Goal: Communication & Community: Answer question/provide support

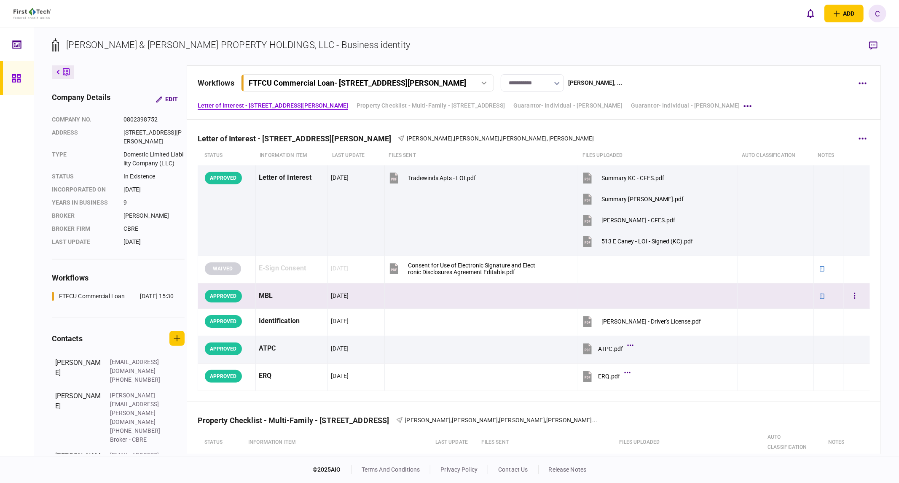
scroll to position [281, 0]
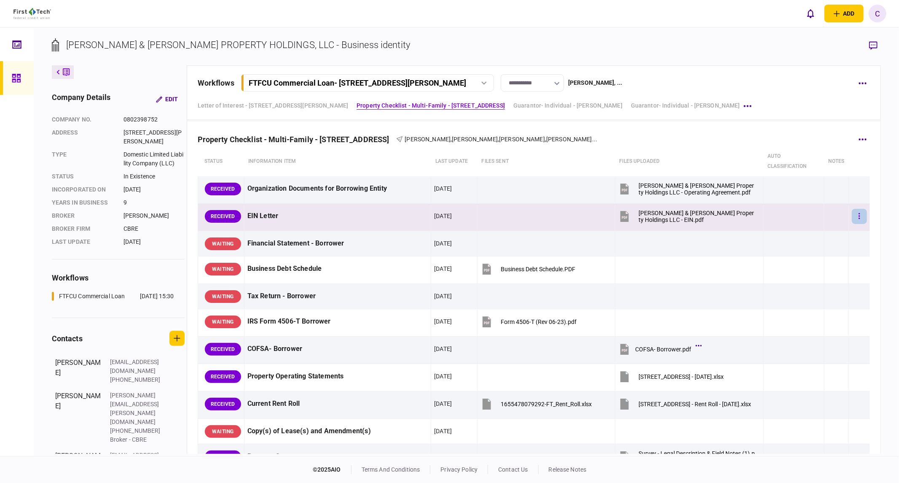
click at [859, 214] on icon "button" at bounding box center [860, 216] width 2 height 8
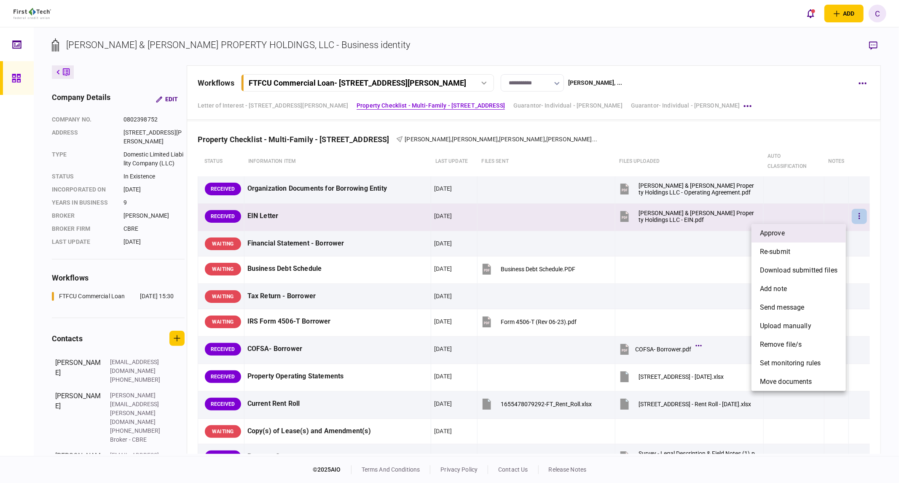
click at [774, 234] on span "approve" at bounding box center [772, 233] width 25 height 10
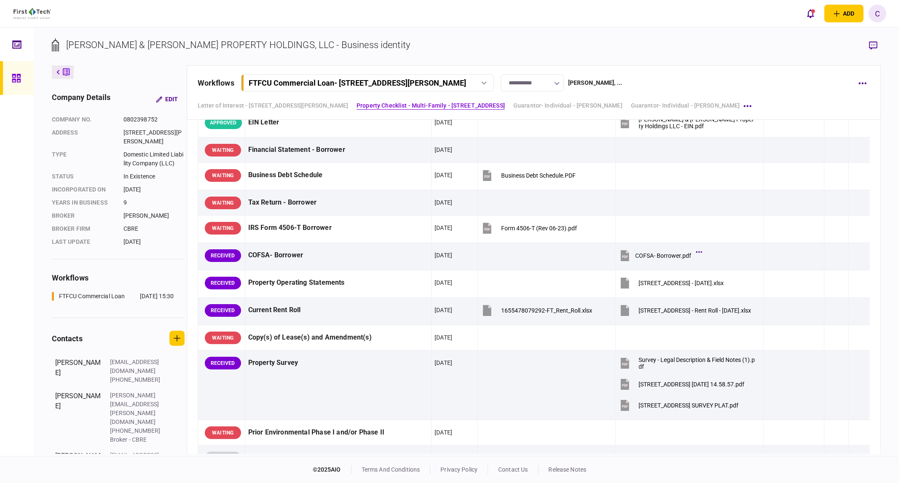
scroll to position [187, 0]
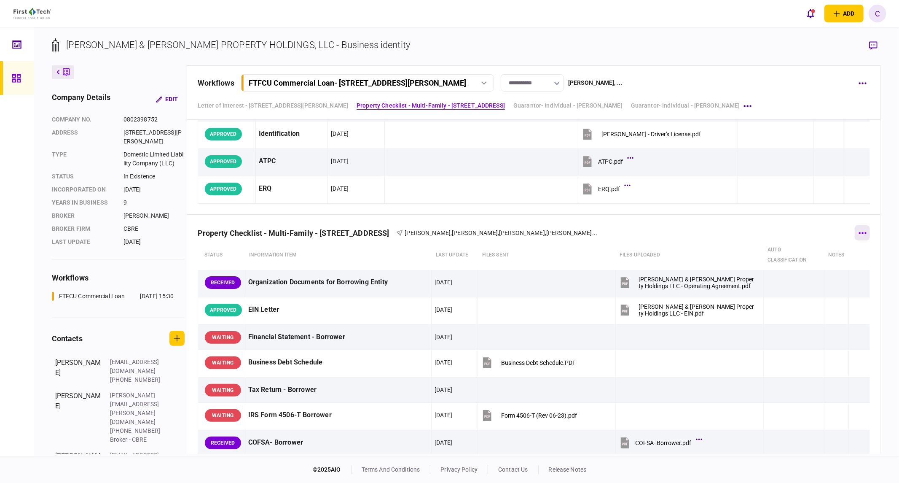
click at [861, 234] on button "button" at bounding box center [862, 232] width 15 height 15
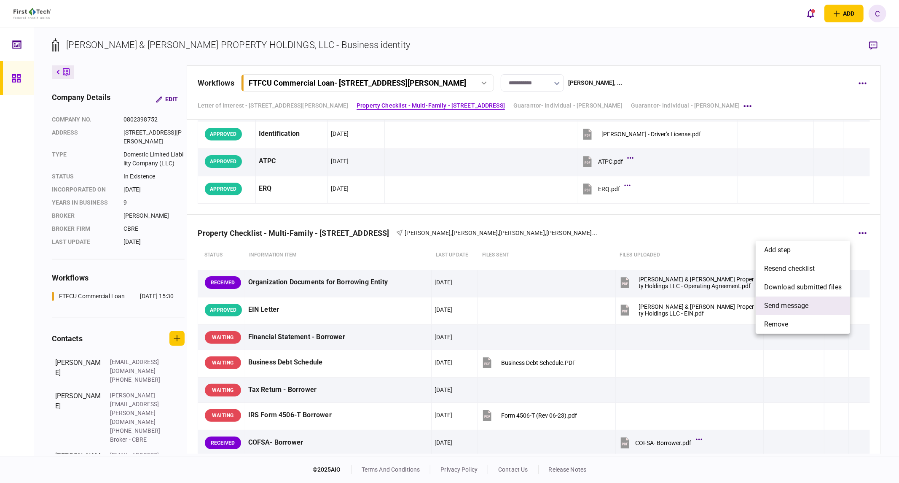
click at [798, 306] on span "send message" at bounding box center [786, 306] width 45 height 10
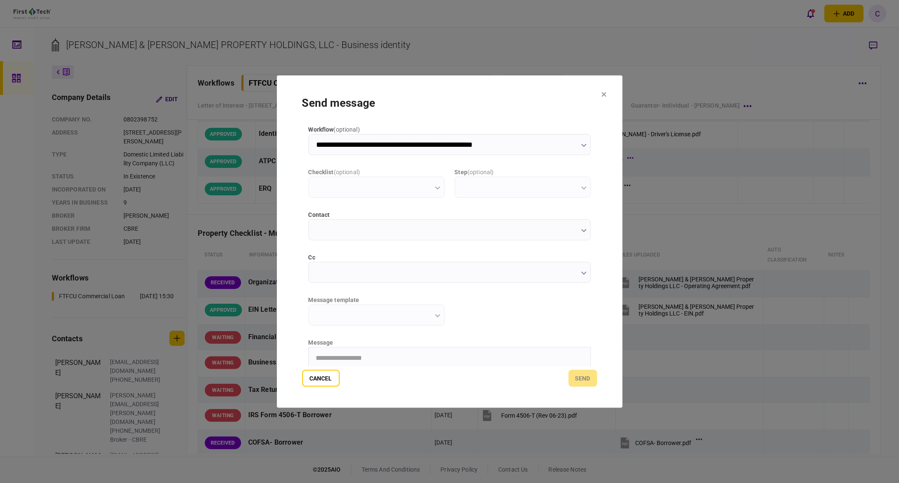
scroll to position [0, 0]
type input "**********"
click at [350, 276] on input "cc" at bounding box center [450, 271] width 282 height 21
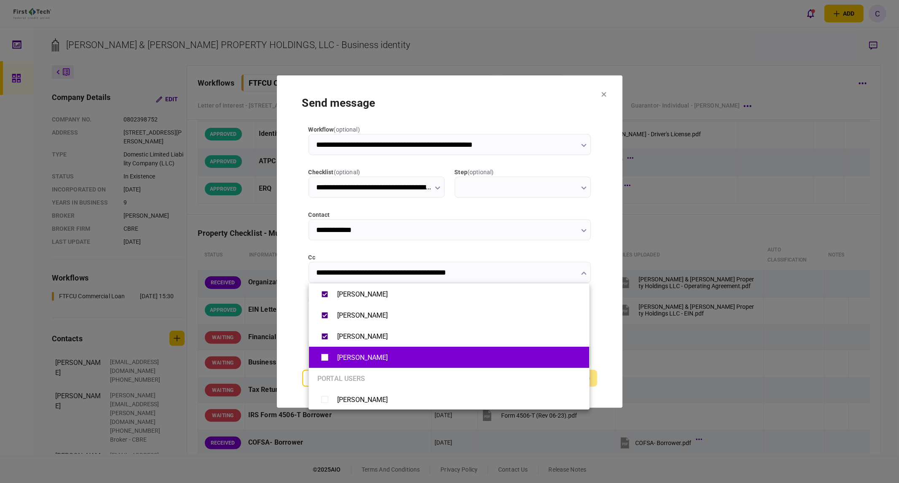
click at [317, 356] on li "[PERSON_NAME]" at bounding box center [449, 357] width 280 height 21
type input "**********"
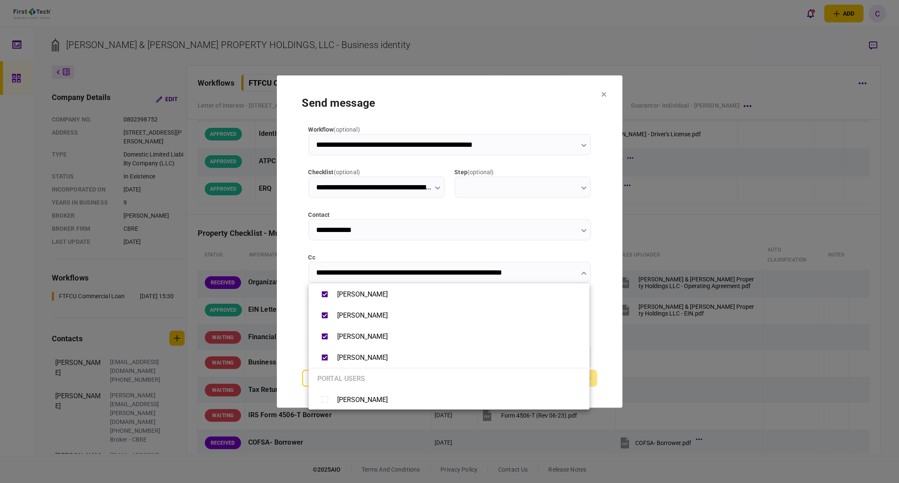
click at [289, 336] on div at bounding box center [449, 241] width 899 height 483
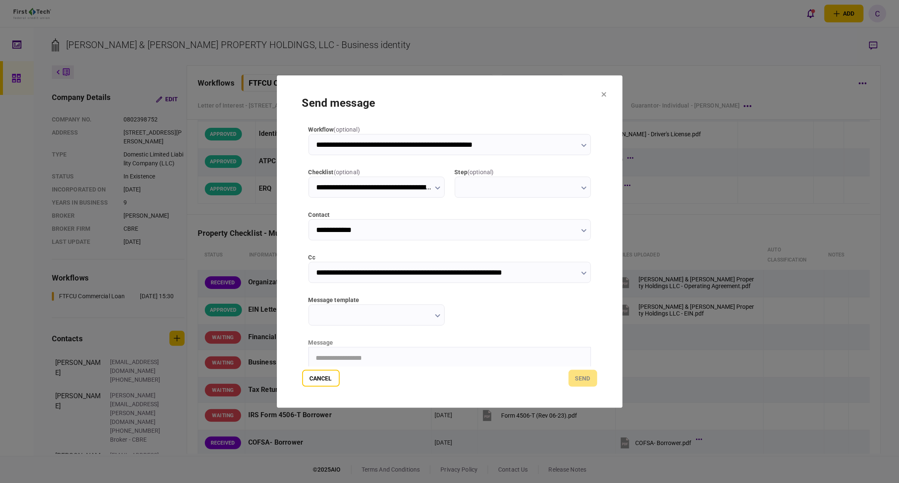
click at [364, 318] on input "message template" at bounding box center [377, 314] width 136 height 21
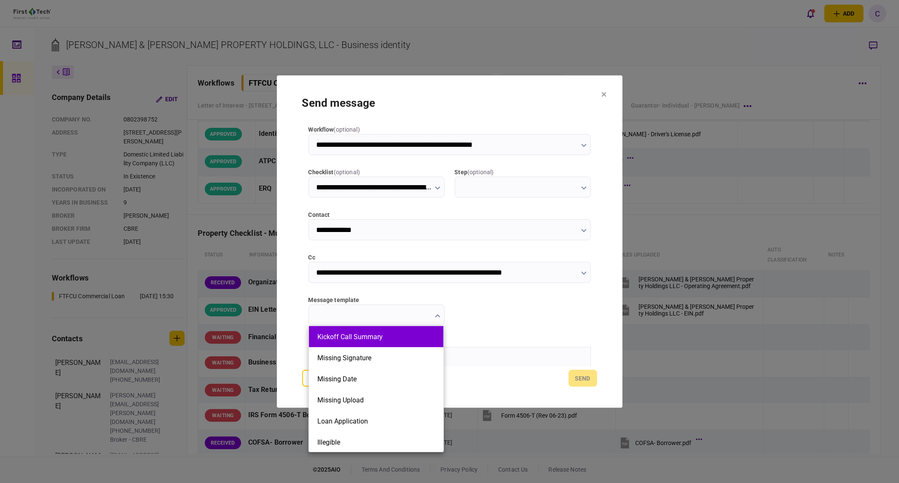
click at [353, 338] on button "Kickoff Call Summary" at bounding box center [376, 337] width 118 height 8
type input "**********"
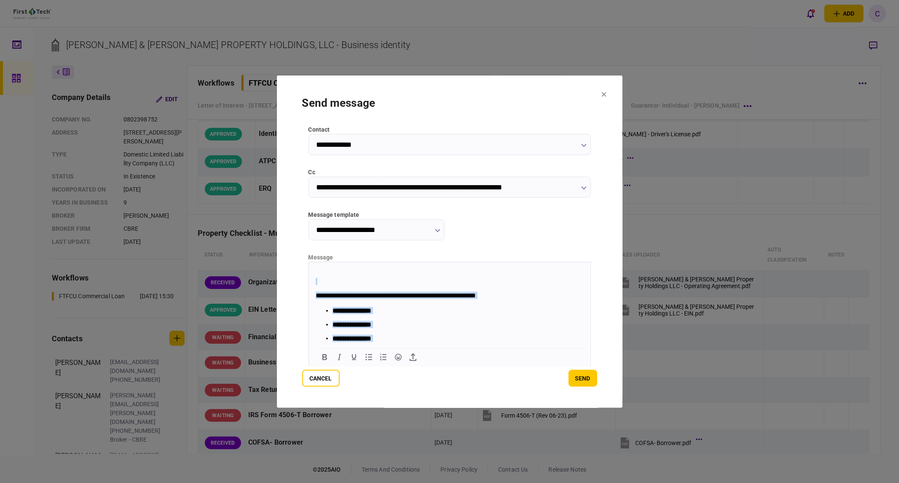
scroll to position [183, 0]
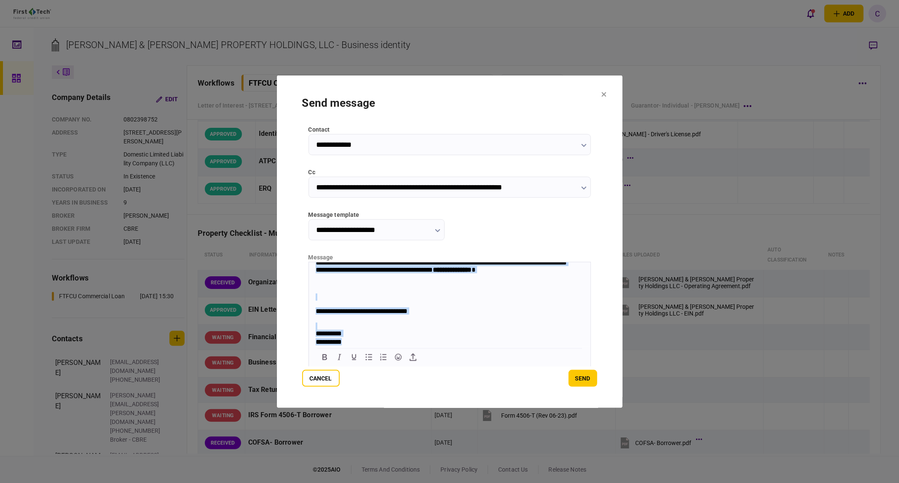
drag, startPoint x: 314, startPoint y: 266, endPoint x: 404, endPoint y: 375, distance: 141.4
click at [404, 346] on html "**********" at bounding box center [450, 217] width 282 height 258
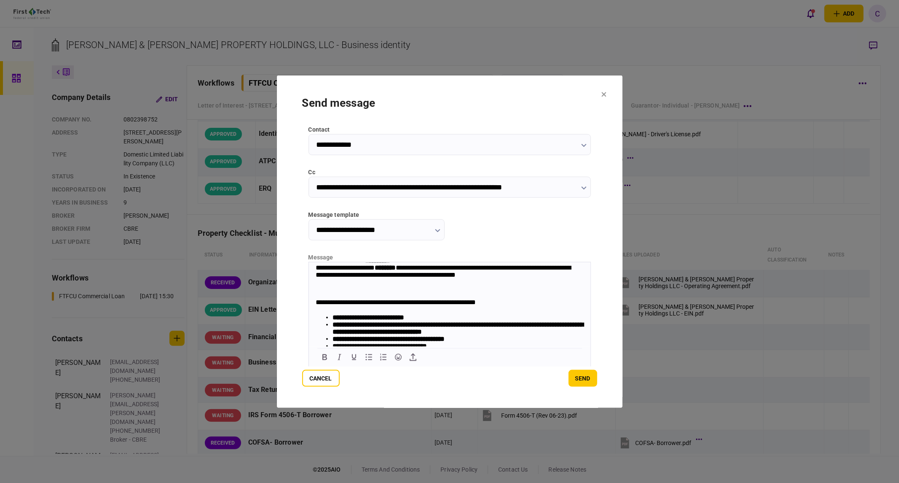
scroll to position [94, 0]
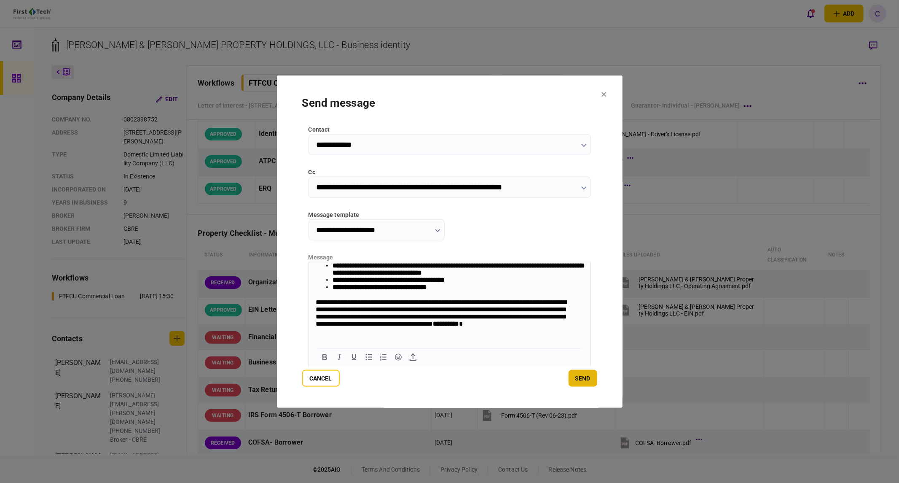
click at [588, 377] on button "send" at bounding box center [583, 378] width 29 height 17
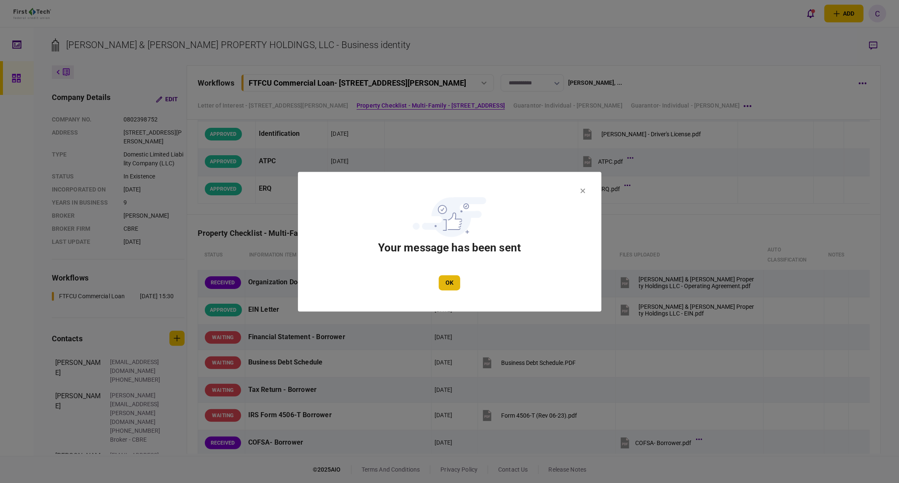
click at [453, 283] on button "OK" at bounding box center [450, 282] width 22 height 15
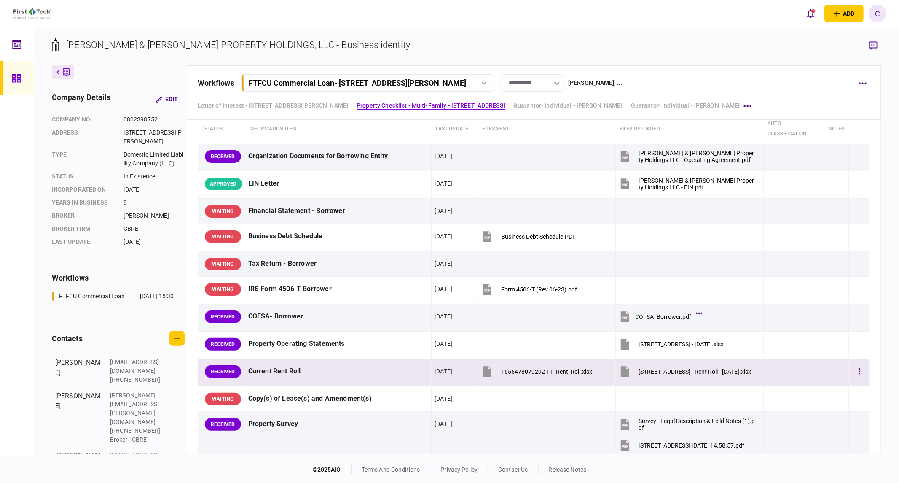
scroll to position [328, 0]
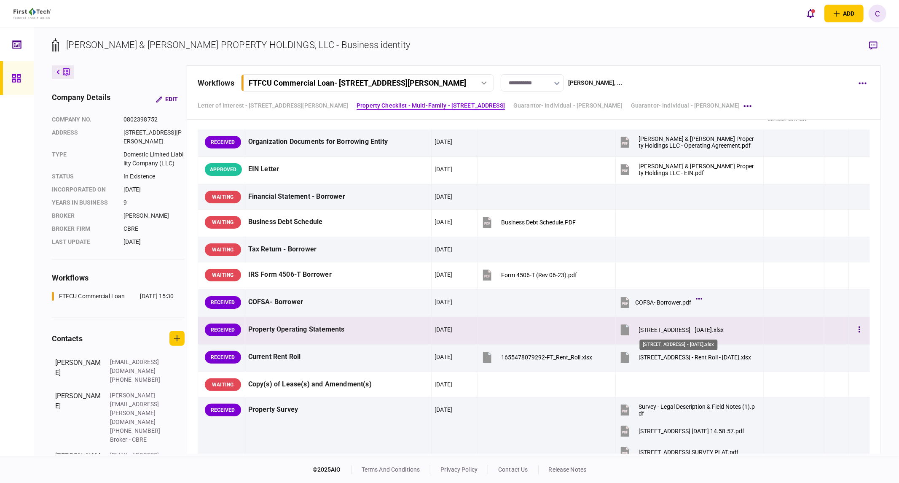
click at [685, 330] on div "[STREET_ADDRESS] - [DATE].xlsx" at bounding box center [681, 329] width 85 height 7
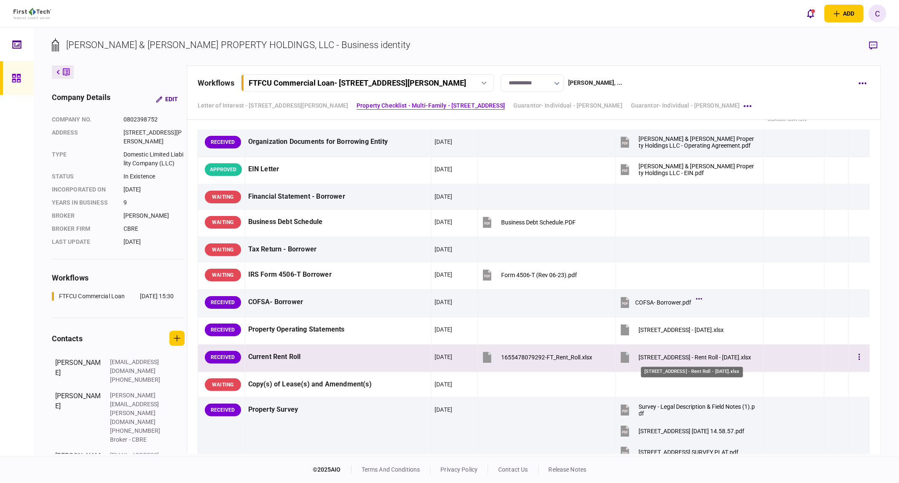
click at [686, 355] on div "[STREET_ADDRESS] - Rent Roll - [DATE].xlsx" at bounding box center [695, 357] width 113 height 7
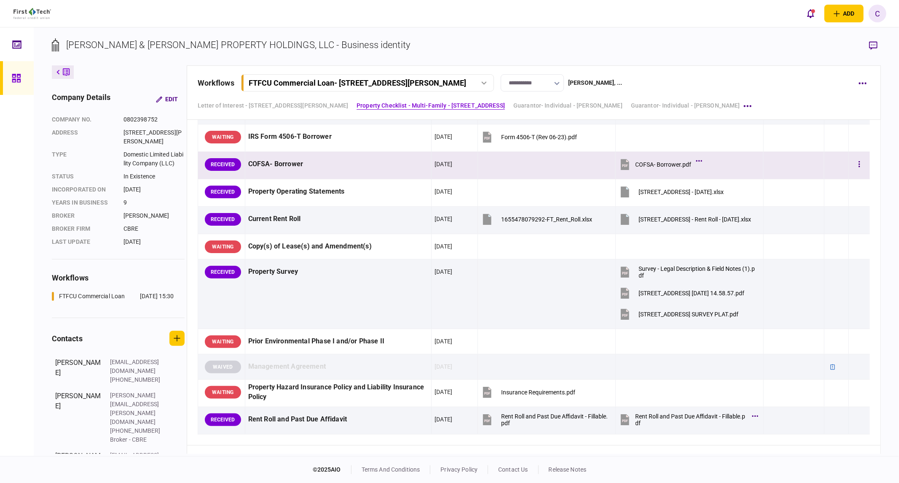
scroll to position [468, 0]
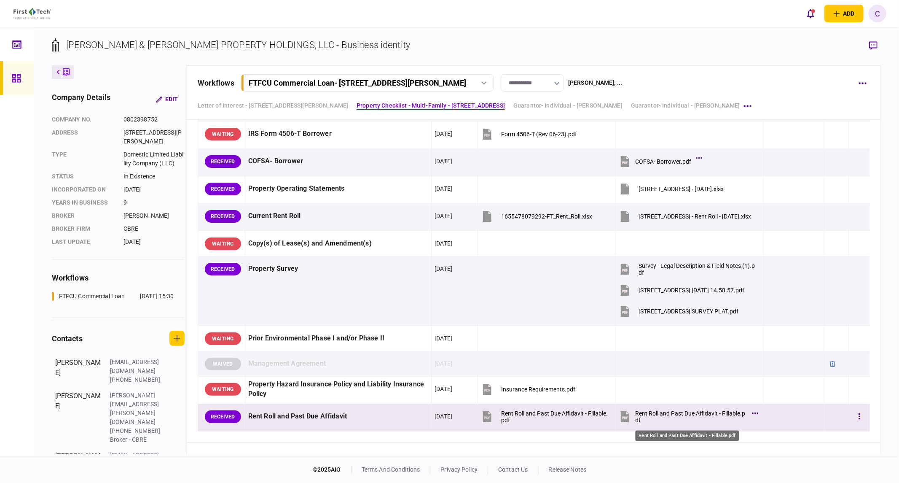
click at [688, 414] on div "Rent Roll and Past Due Affidavit - Fillable.pdf" at bounding box center [692, 416] width 112 height 13
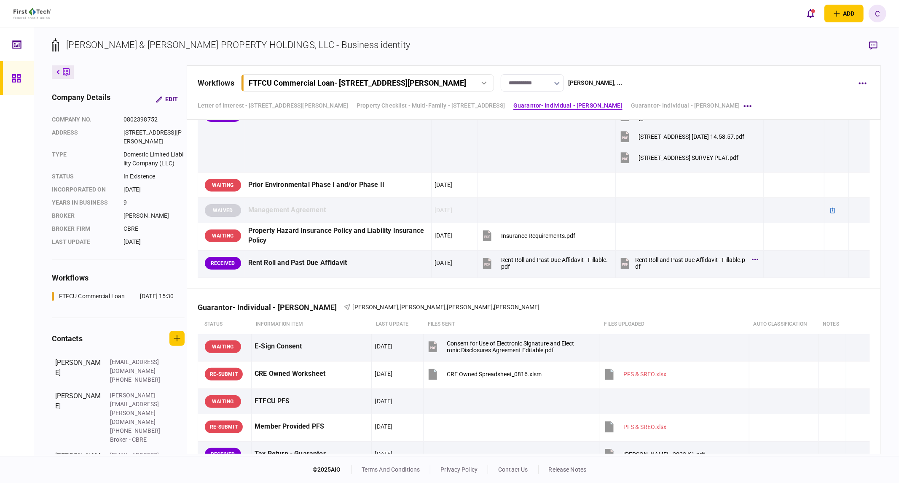
scroll to position [515, 0]
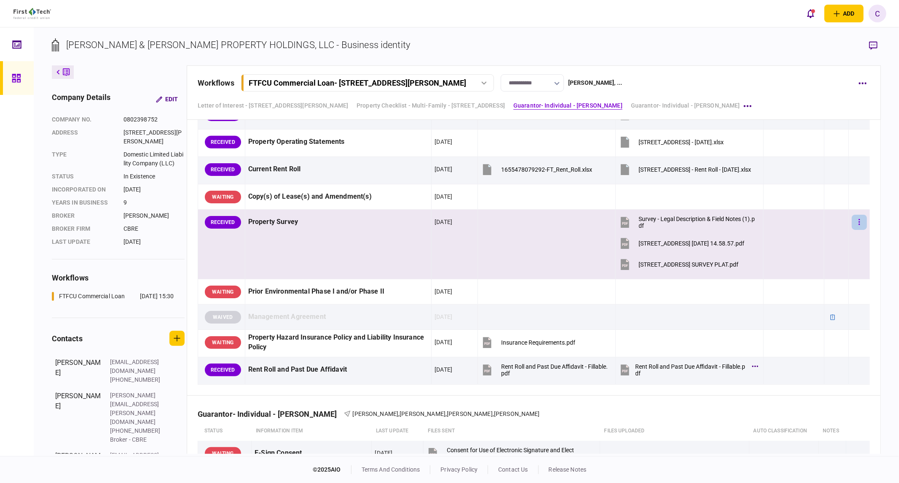
click at [859, 223] on icon "button" at bounding box center [860, 222] width 2 height 8
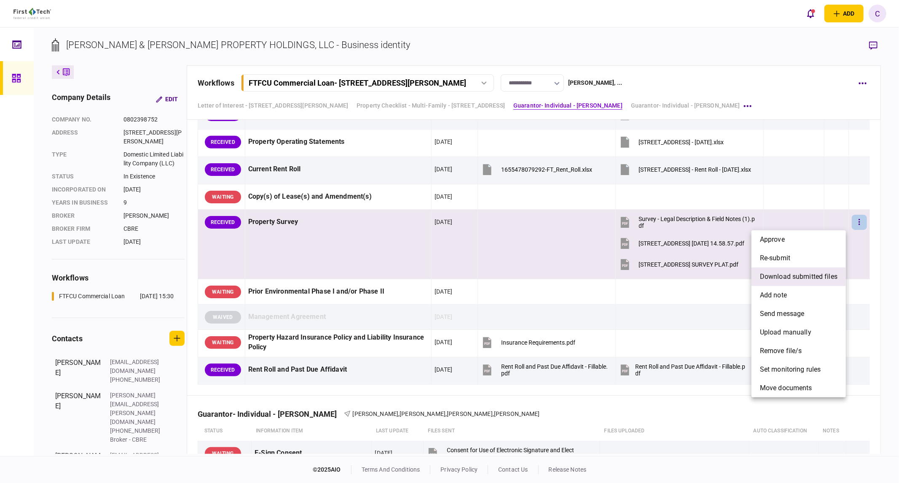
click at [787, 276] on span "download submitted files" at bounding box center [799, 276] width 78 height 10
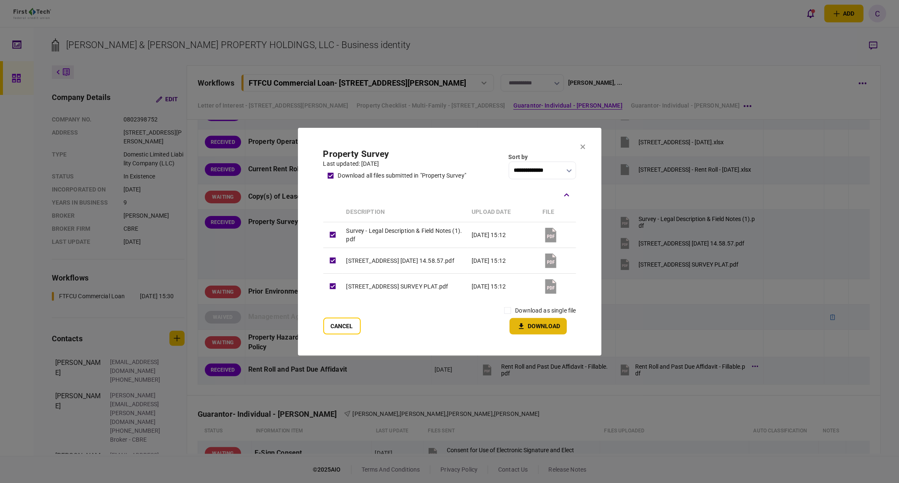
click at [526, 329] on button "Download" at bounding box center [538, 326] width 57 height 16
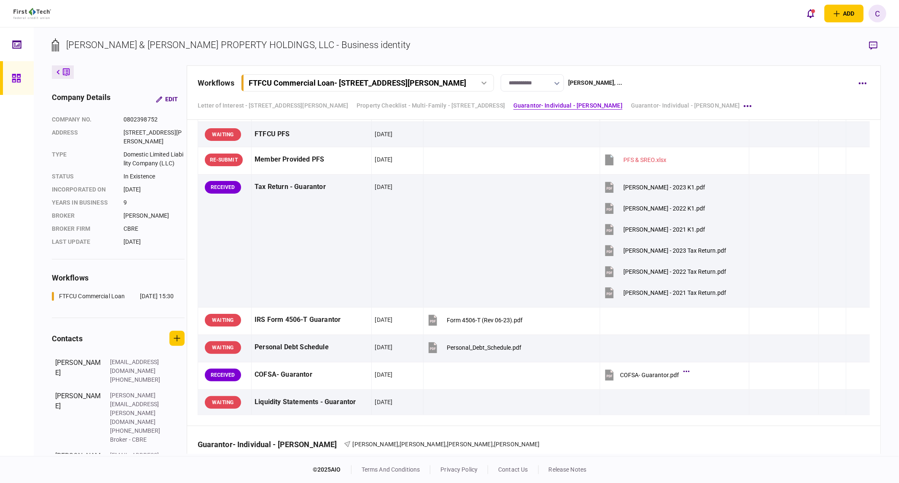
scroll to position [890, 0]
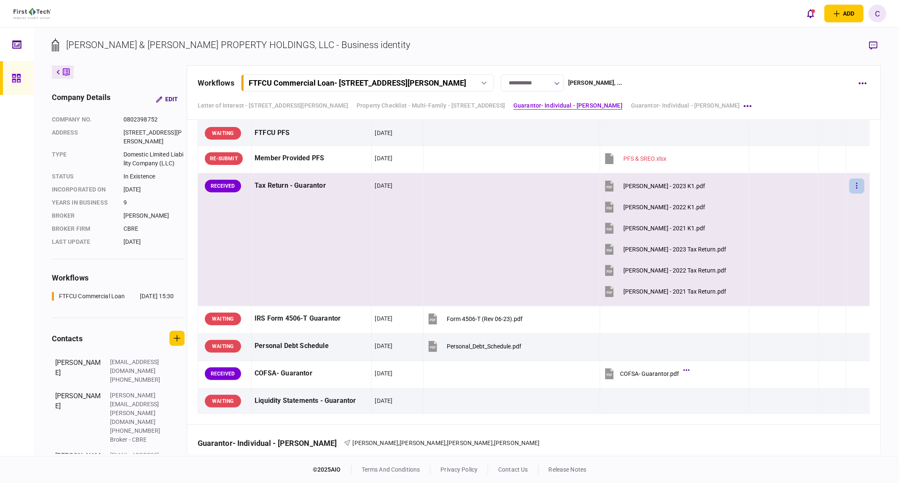
click at [849, 186] on button "button" at bounding box center [856, 185] width 15 height 15
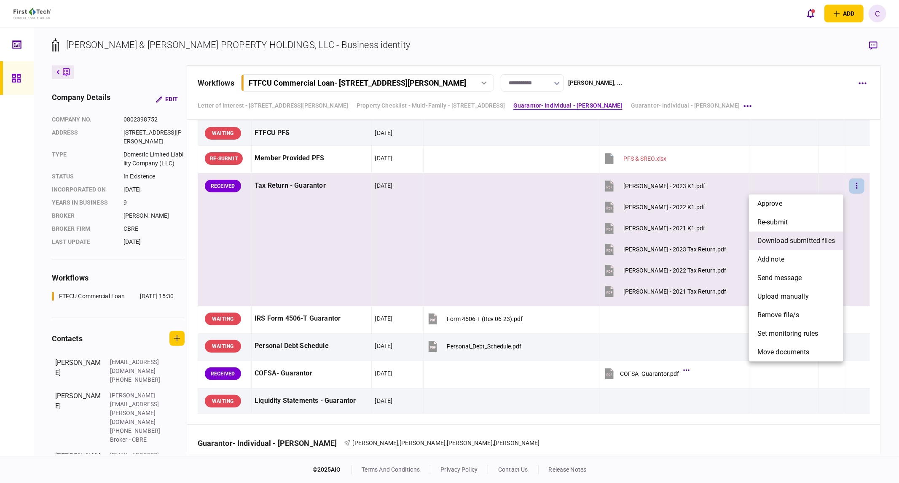
click at [780, 237] on span "download submitted files" at bounding box center [797, 241] width 78 height 10
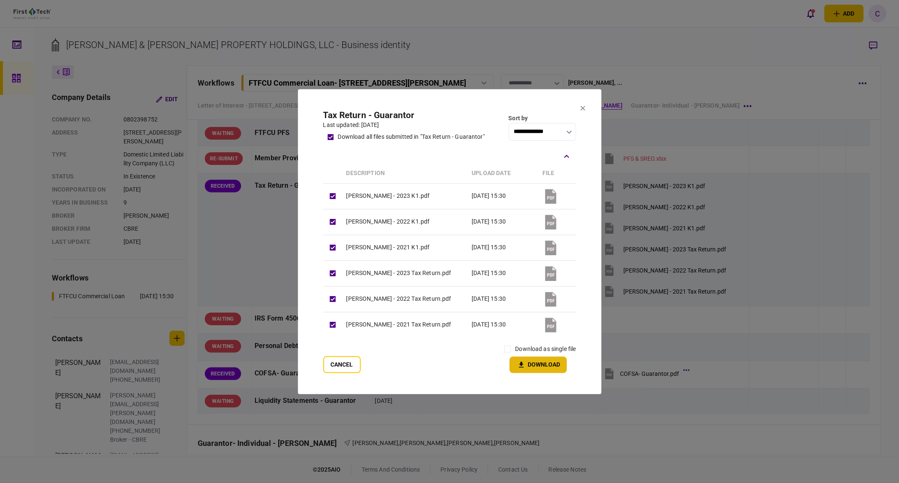
click at [537, 364] on button "Download" at bounding box center [538, 364] width 57 height 16
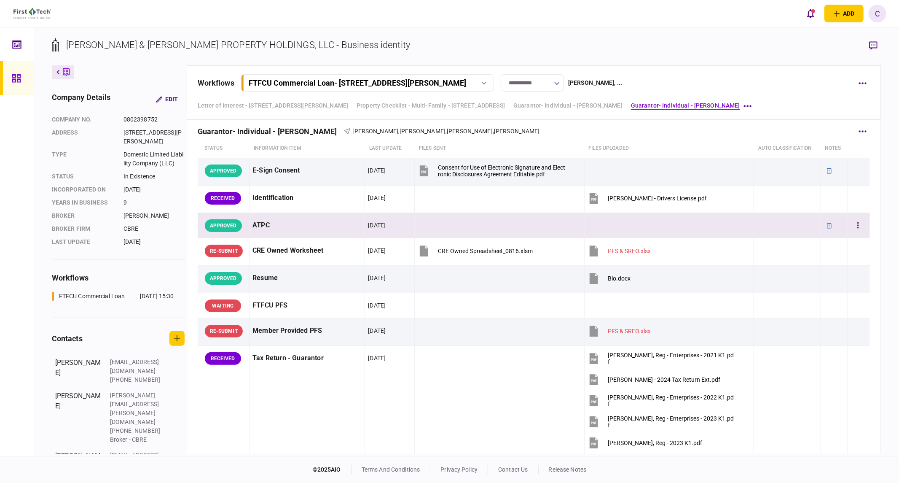
scroll to position [1218, 0]
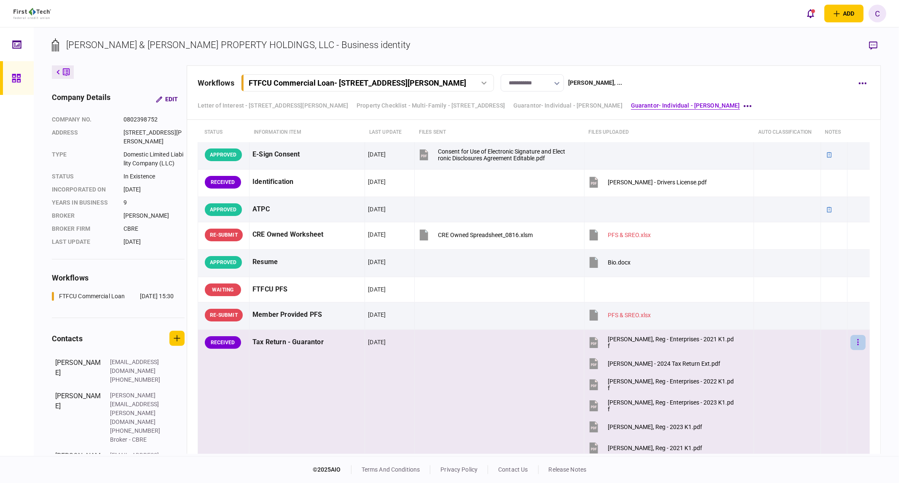
click at [857, 343] on icon "button" at bounding box center [857, 342] width 1 height 6
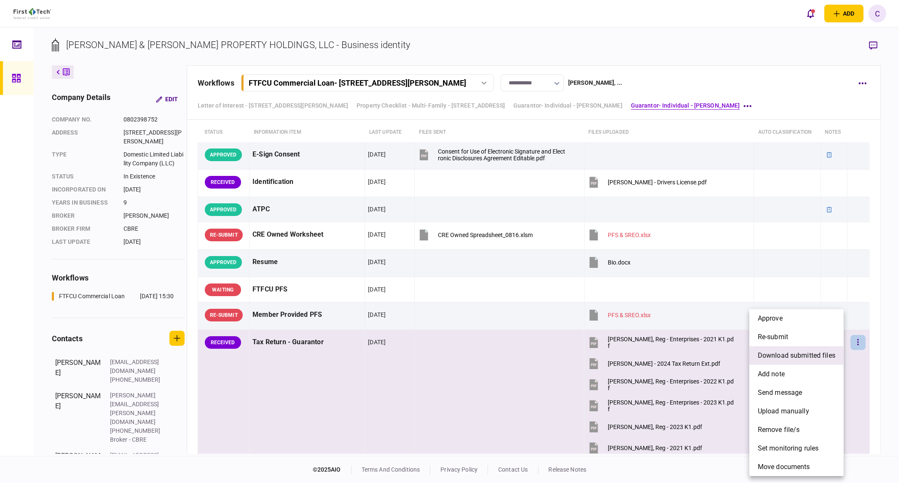
click at [785, 355] on span "download submitted files" at bounding box center [797, 355] width 78 height 10
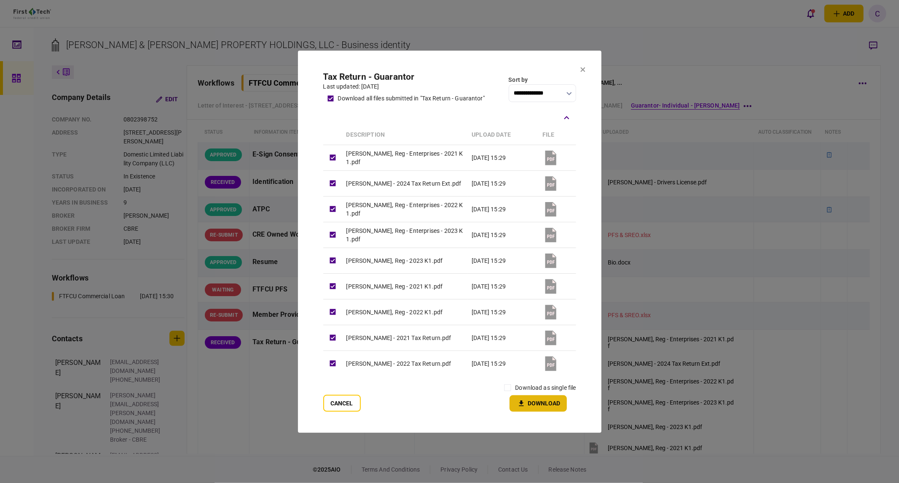
click at [547, 403] on button "Download" at bounding box center [538, 403] width 57 height 16
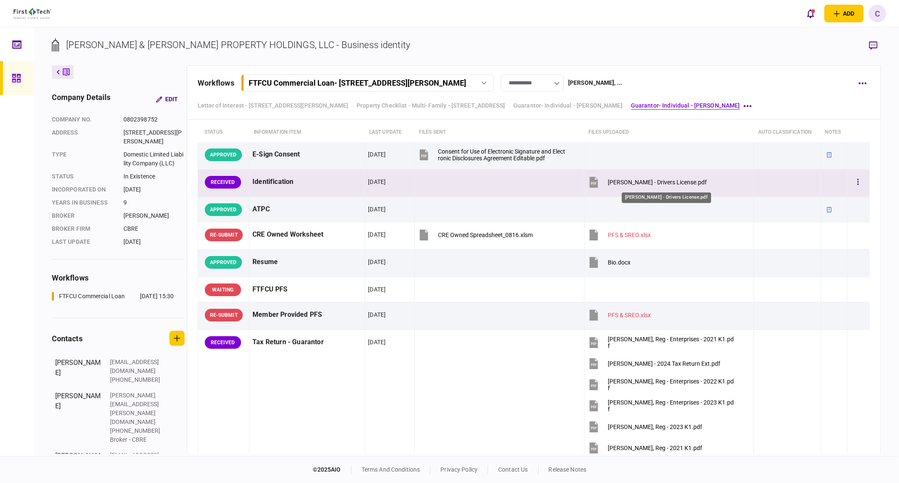
click at [648, 184] on div "[PERSON_NAME] - Drivers License.pdf" at bounding box center [657, 182] width 99 height 7
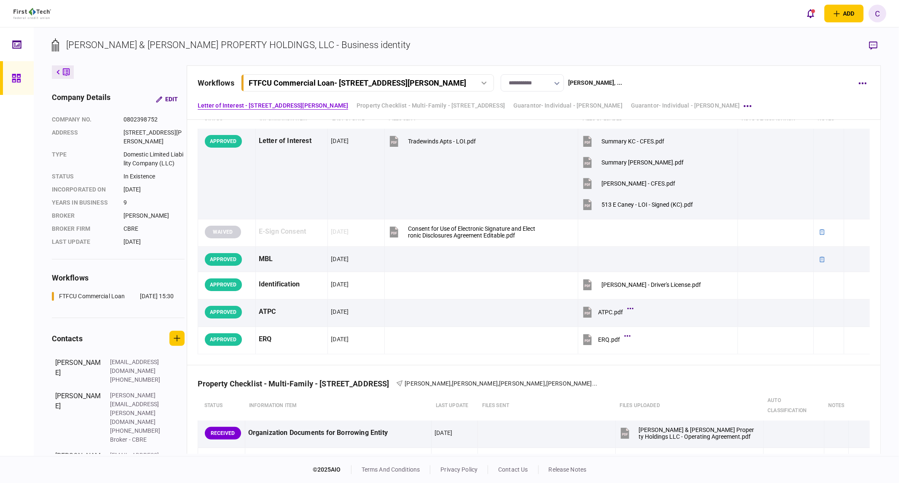
scroll to position [0, 0]
